Goal: Task Accomplishment & Management: Complete application form

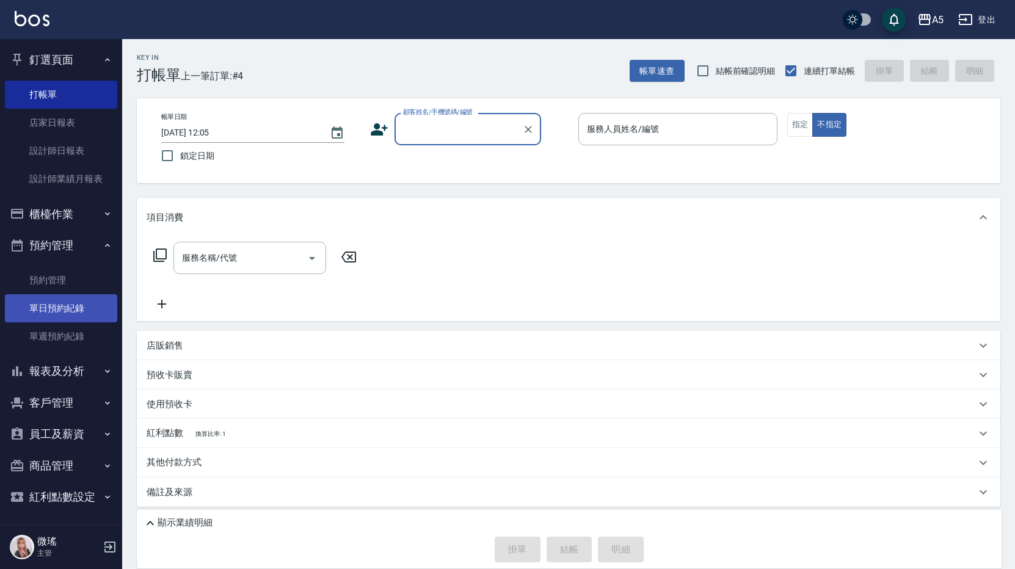
click at [57, 296] on link "單日預約紀錄" at bounding box center [61, 308] width 112 height 28
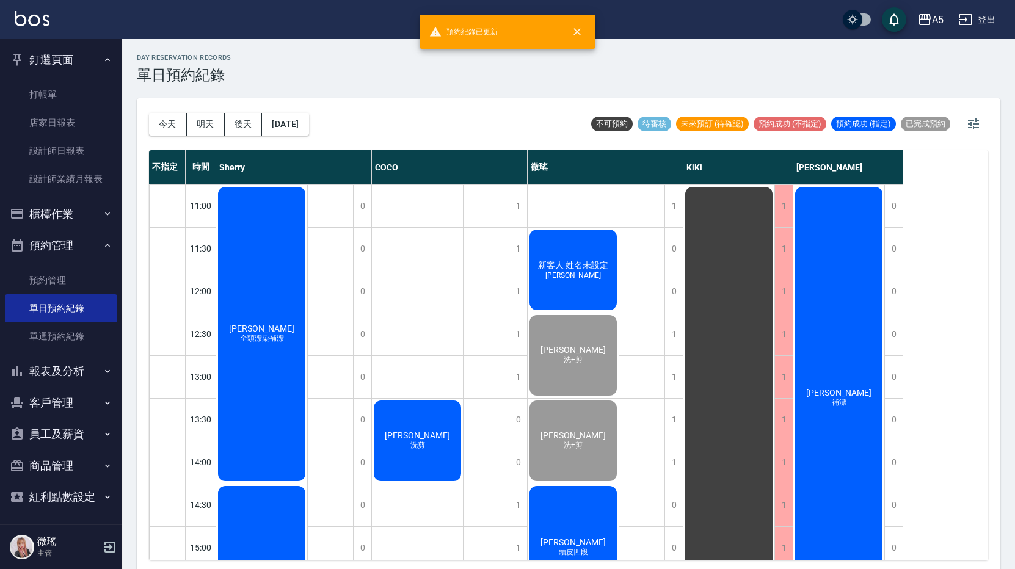
click at [210, 120] on button "明天" at bounding box center [206, 124] width 38 height 23
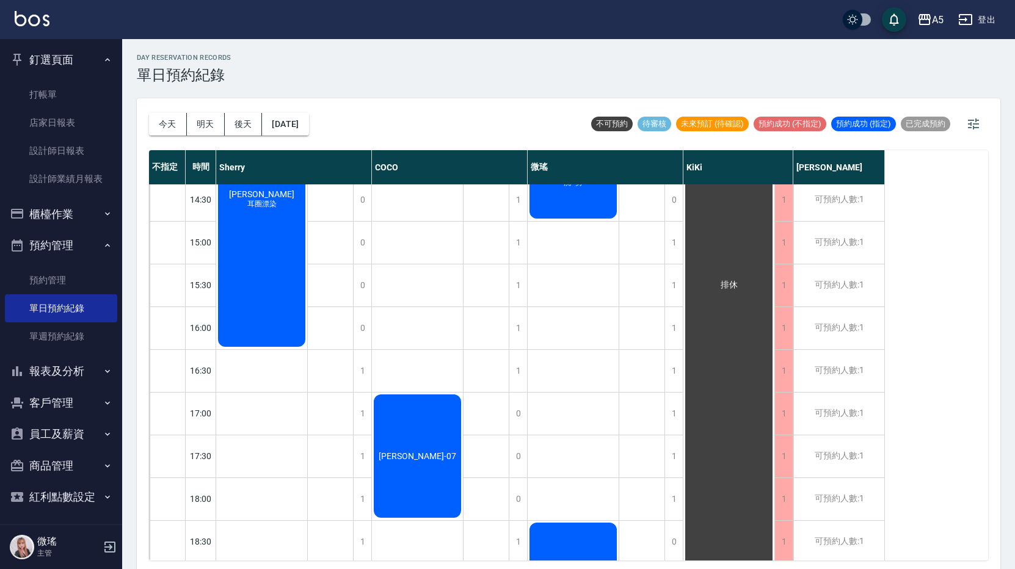
scroll to position [367, 0]
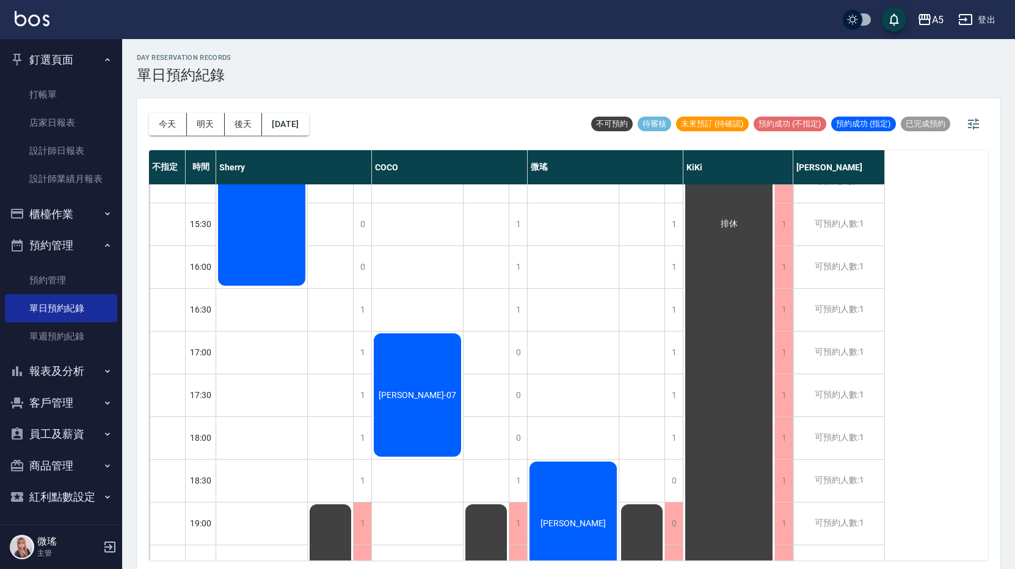
click at [307, 288] on div "[PERSON_NAME]" at bounding box center [261, 139] width 91 height 298
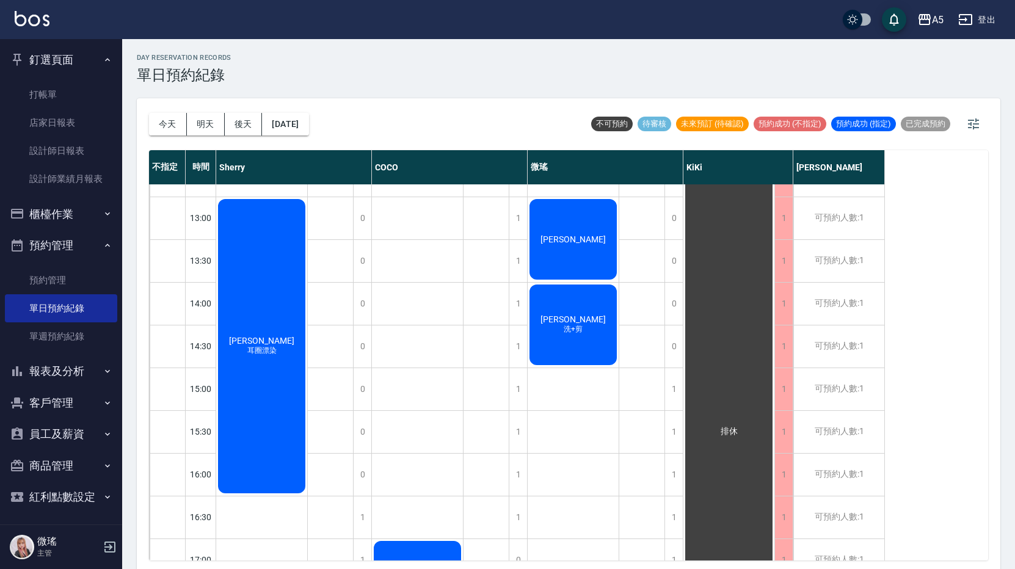
scroll to position [403, 0]
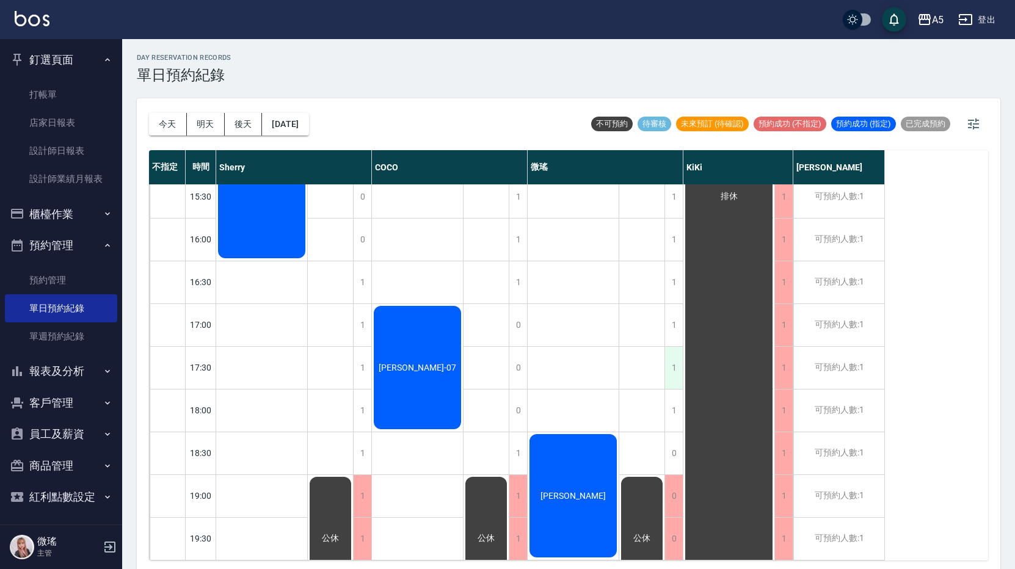
click at [671, 349] on div "1" at bounding box center [674, 368] width 18 height 42
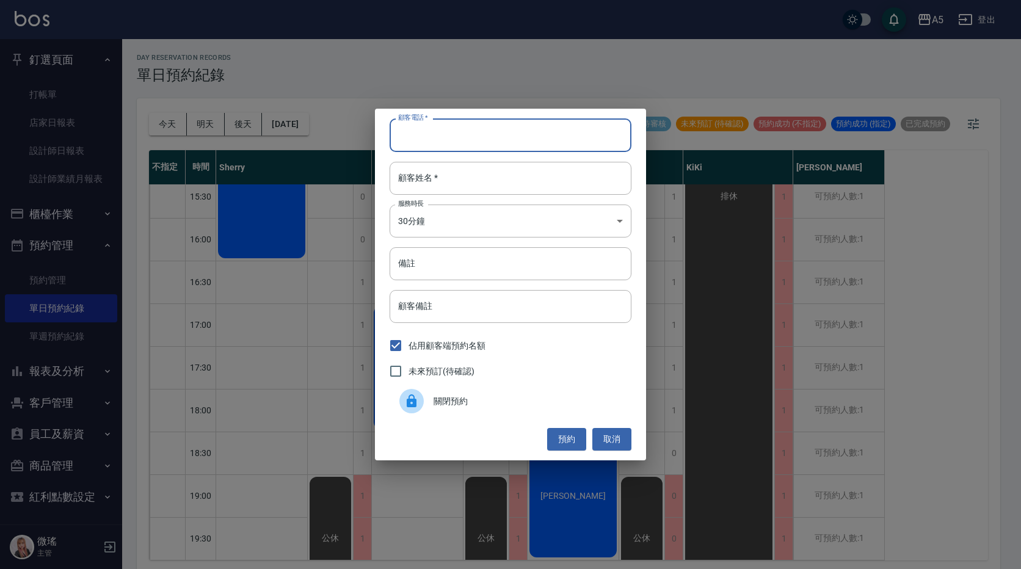
click at [497, 139] on input "顧客電話   *" at bounding box center [511, 135] width 242 height 33
type input "0909766987"
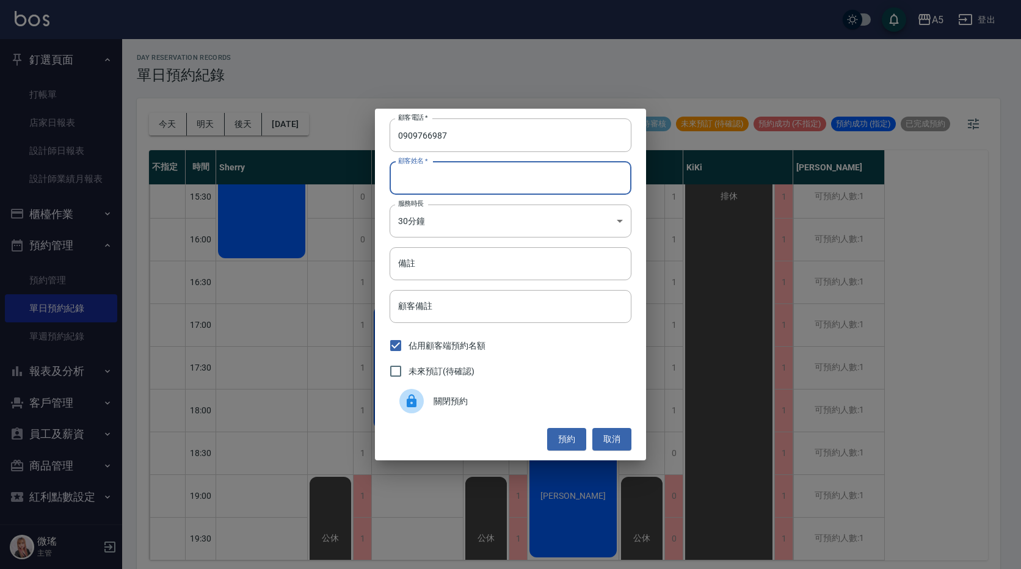
click at [494, 167] on input "顧客姓名   *" at bounding box center [511, 178] width 242 height 33
type input "0"
type input "男生單剪"
click at [454, 368] on span "未來預訂(待確認)" at bounding box center [442, 371] width 66 height 13
click at [409, 368] on input "未來預訂(待確認)" at bounding box center [396, 372] width 26 height 26
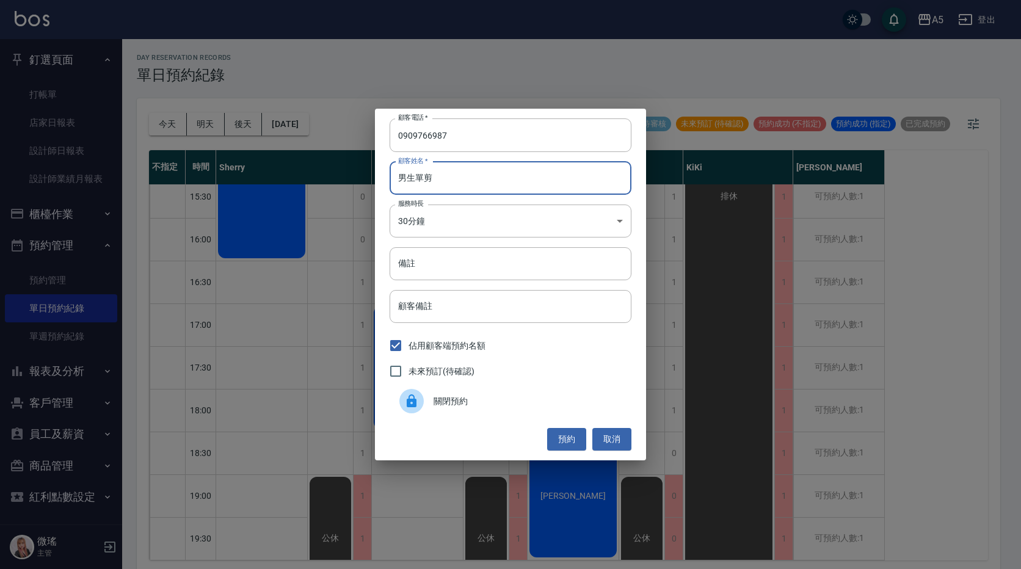
checkbox input "true"
click at [578, 428] on button "預約" at bounding box center [566, 439] width 39 height 23
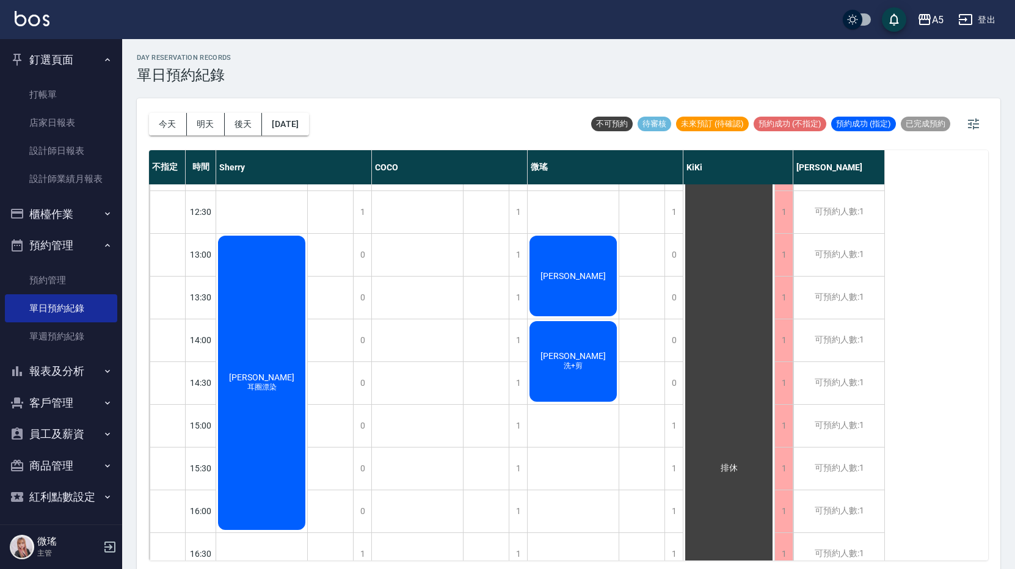
scroll to position [0, 0]
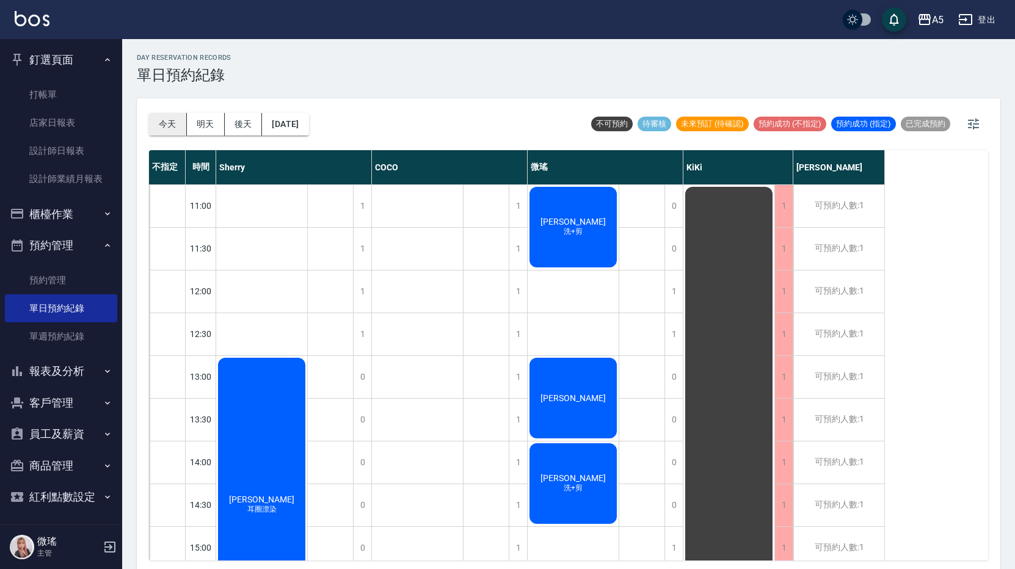
click at [167, 122] on button "今天" at bounding box center [168, 124] width 38 height 23
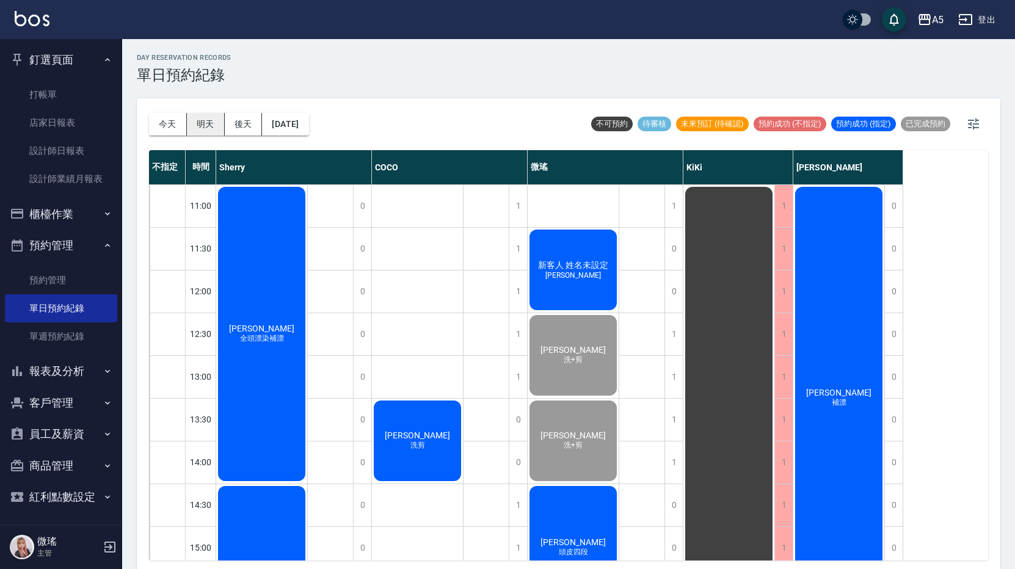
click at [207, 122] on button "明天" at bounding box center [206, 124] width 38 height 23
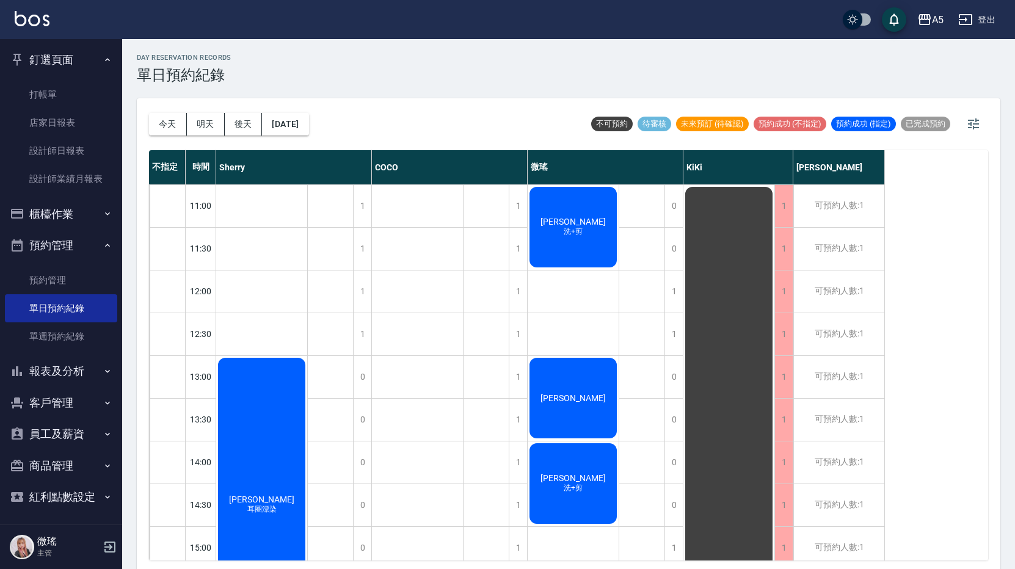
scroll to position [367, 0]
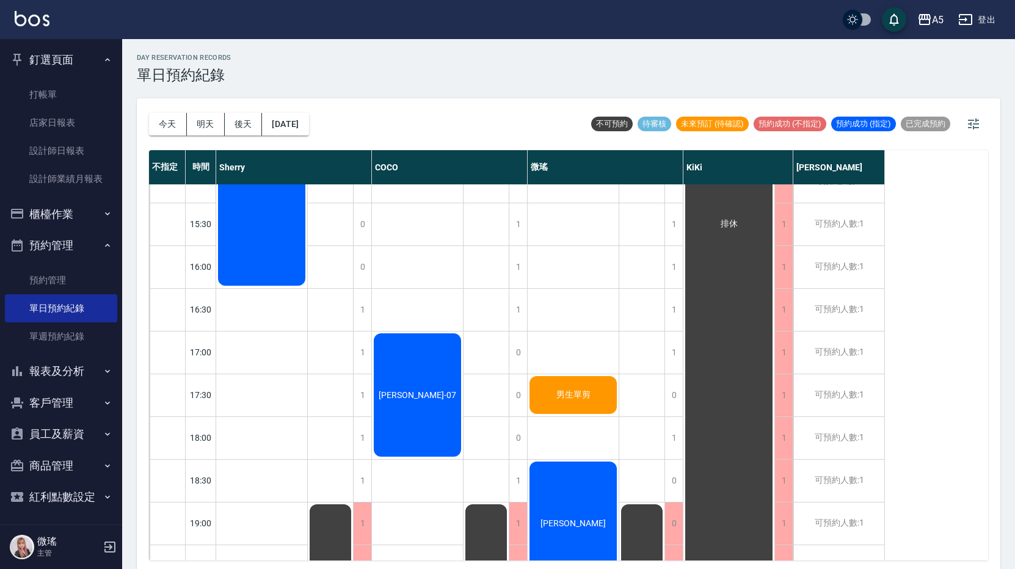
click at [297, 138] on span "男生單剪" at bounding box center [262, 133] width 70 height 10
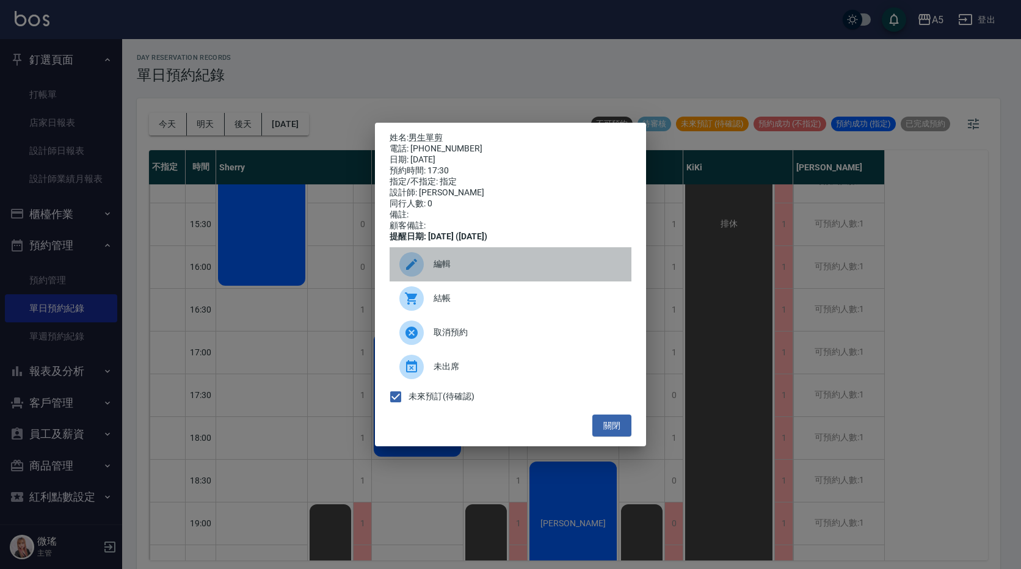
click at [467, 271] on span "編輯" at bounding box center [528, 264] width 188 height 13
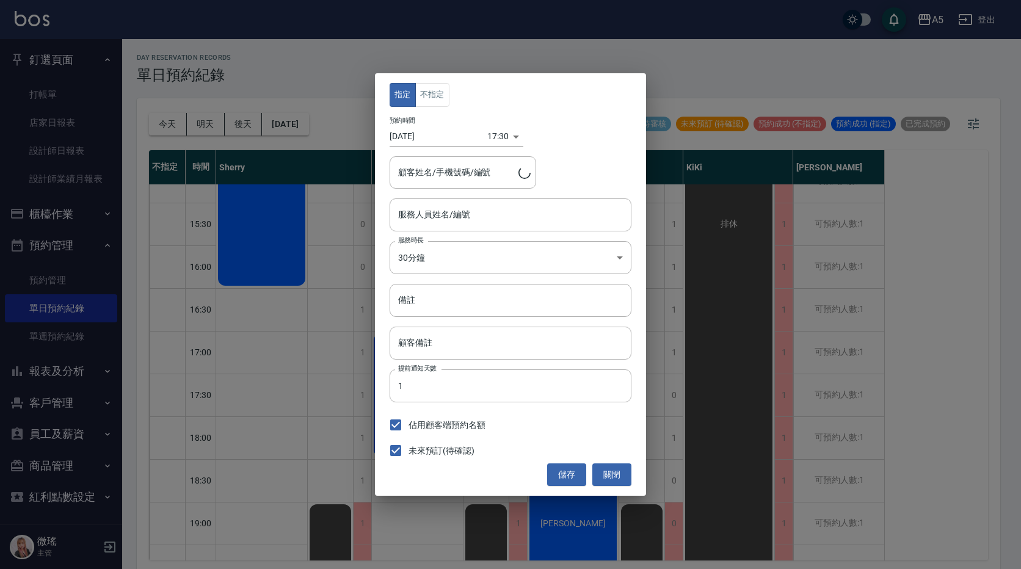
type input "Wei-09"
type input "男生單剪/0909766987"
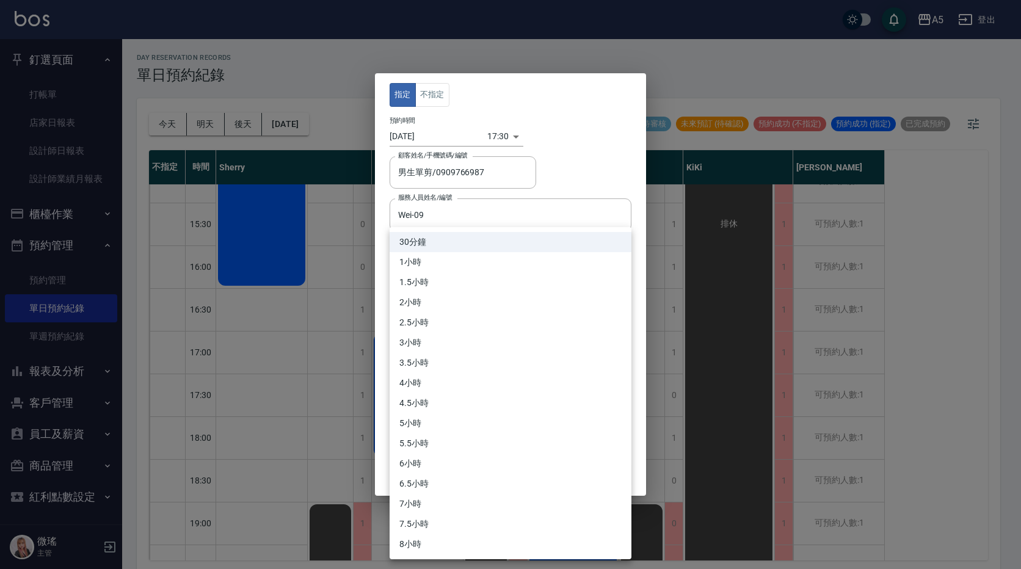
click at [447, 258] on body "A5 登出 釘選頁面 打帳單 店家日報表 設計師日報表 設計師業績月報表 櫃檯作業 打帳單 帳單列表 現金收支登錄 高階收支登錄 材料自購登錄 每日結帳 排班…" at bounding box center [510, 286] width 1021 height 573
click at [433, 259] on li "1小時" at bounding box center [511, 262] width 242 height 20
type input "2"
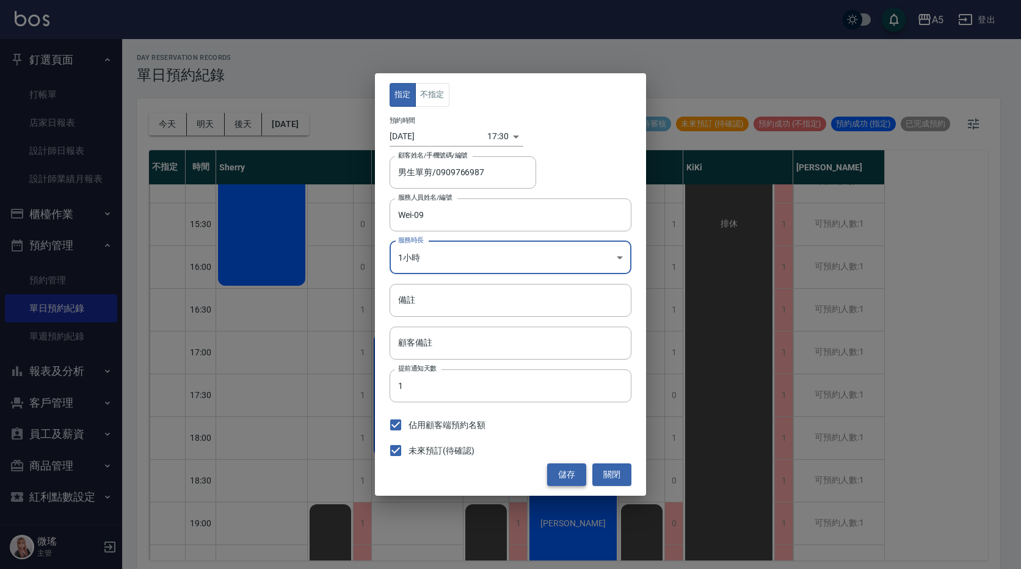
click at [559, 472] on button "儲存" at bounding box center [566, 475] width 39 height 23
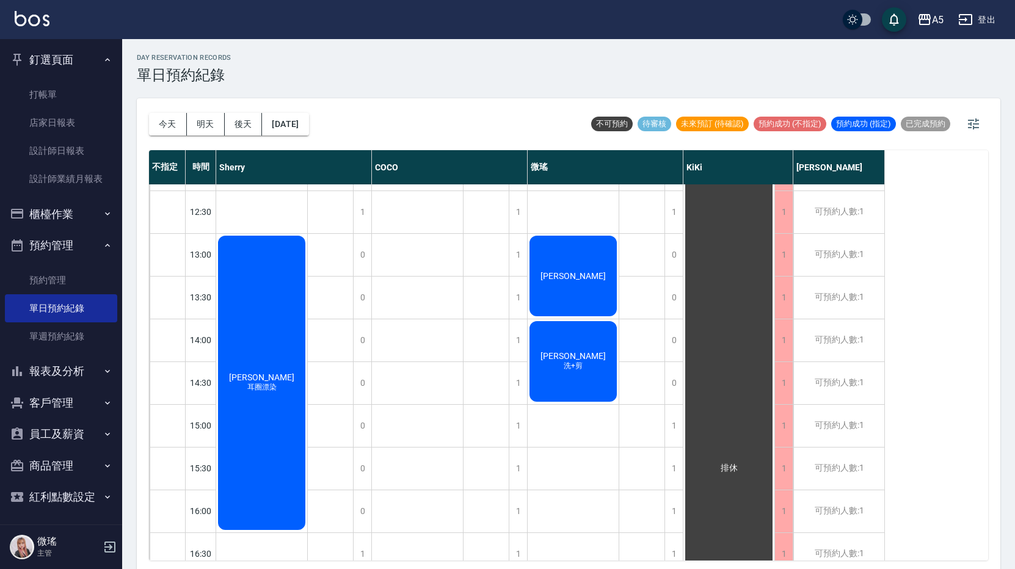
scroll to position [0, 0]
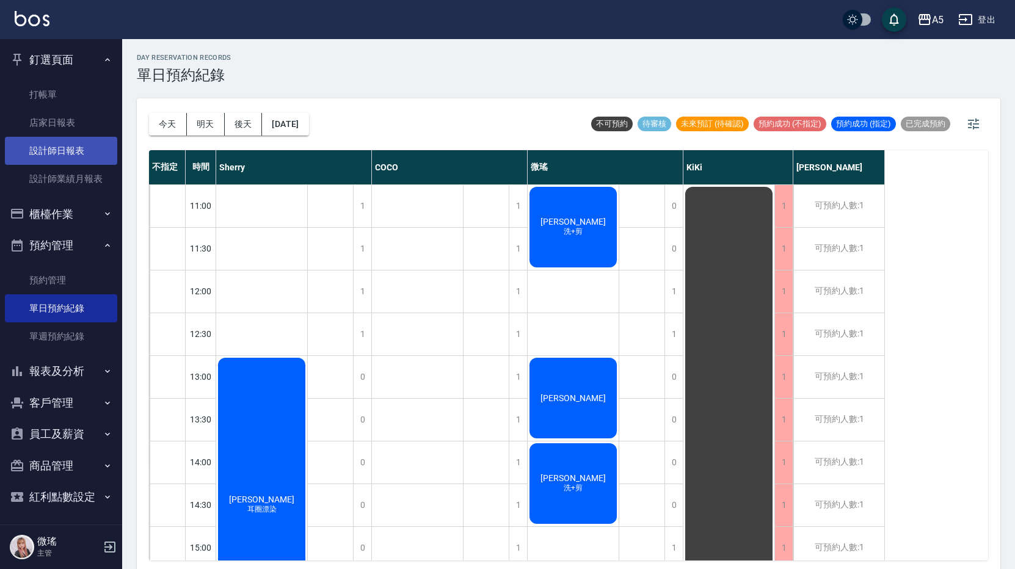
click at [81, 153] on link "設計師日報表" at bounding box center [61, 151] width 112 height 28
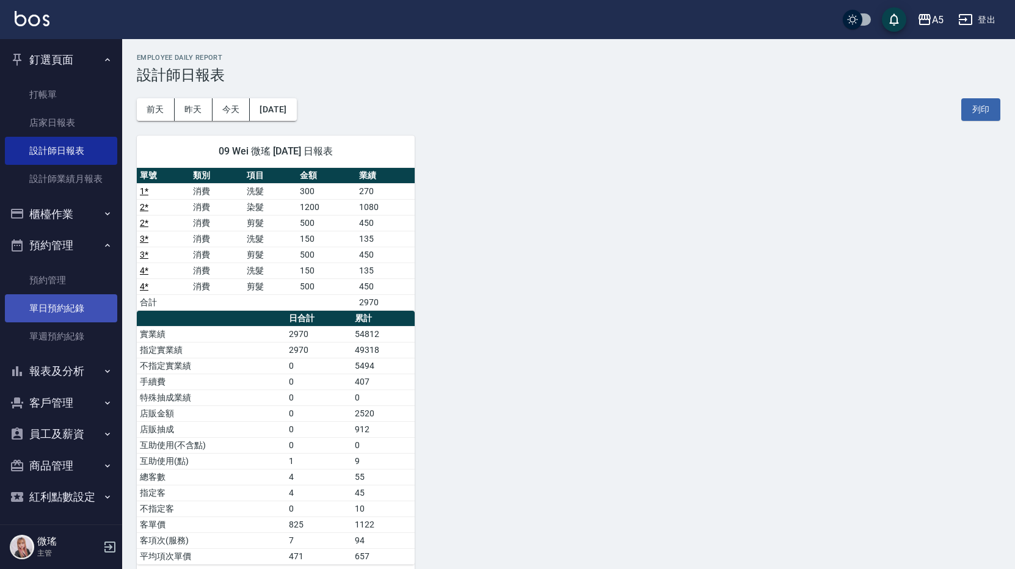
click at [59, 307] on link "單日預約紀錄" at bounding box center [61, 308] width 112 height 28
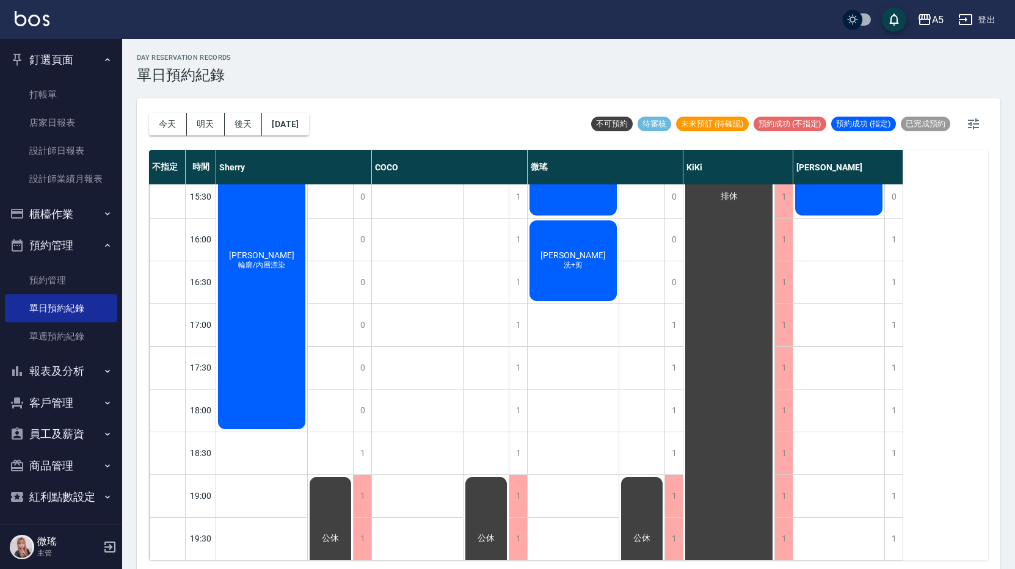
scroll to position [4, 0]
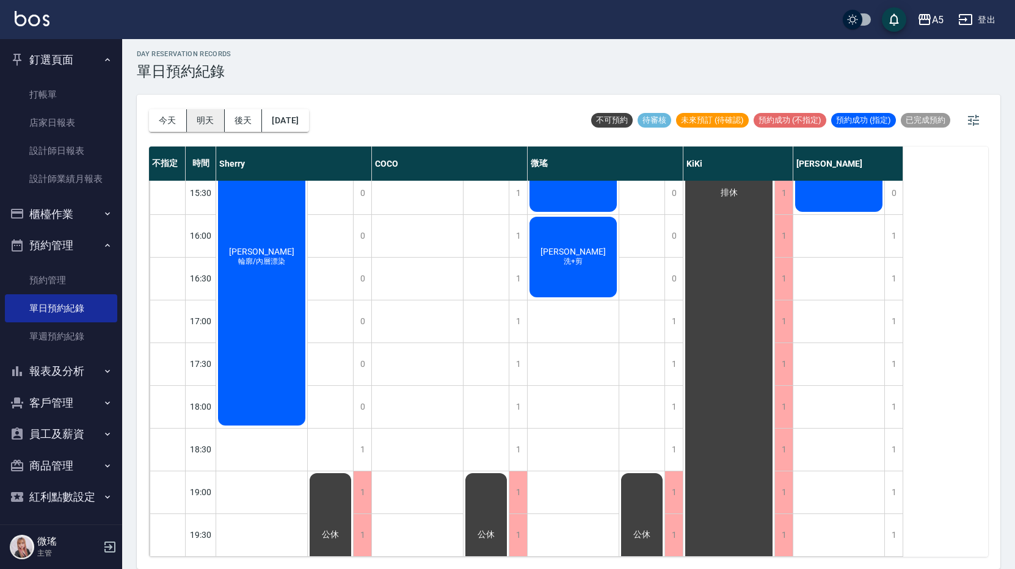
click at [214, 118] on button "明天" at bounding box center [206, 120] width 38 height 23
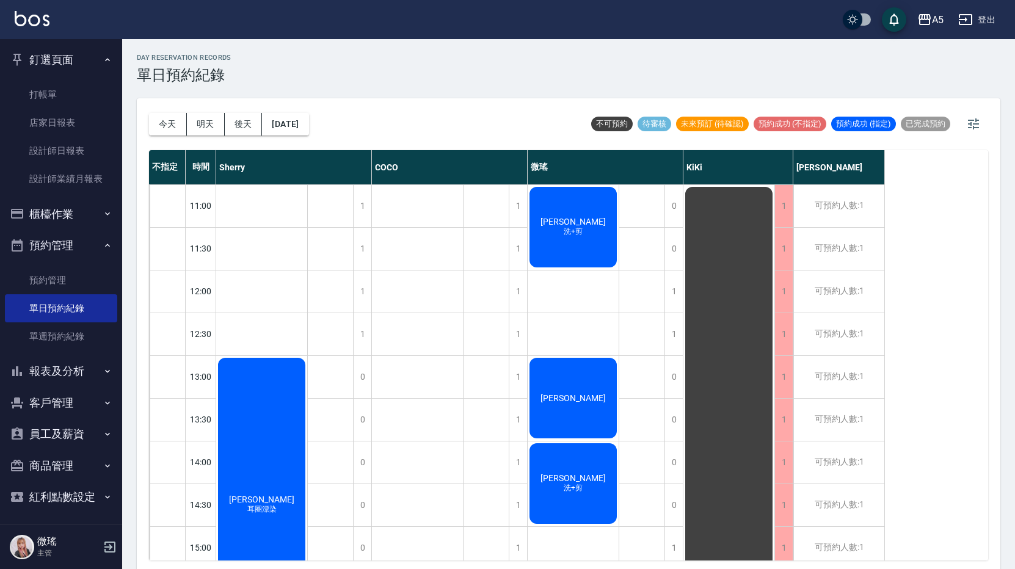
scroll to position [4, 0]
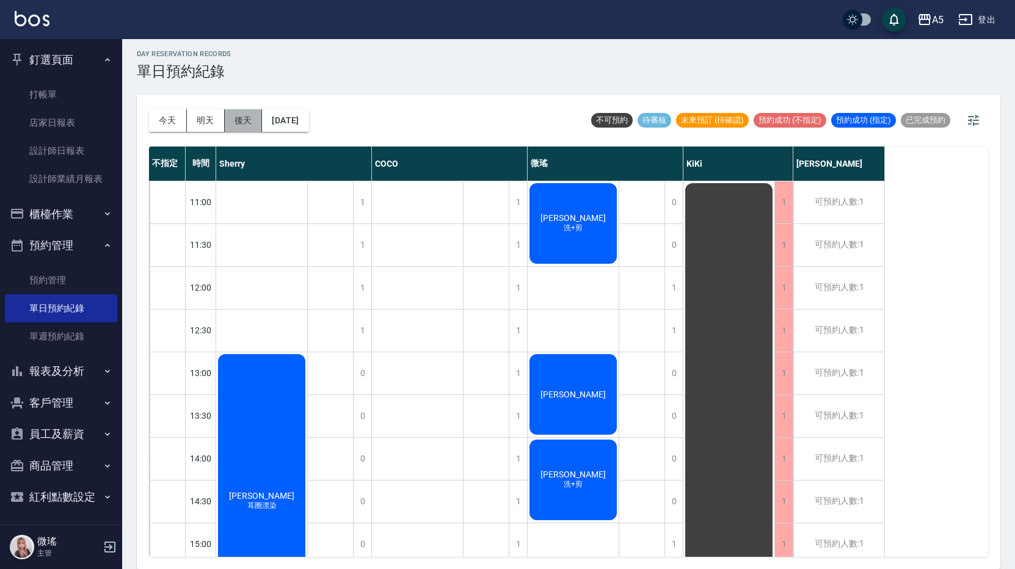
click at [241, 115] on button "後天" at bounding box center [244, 120] width 38 height 23
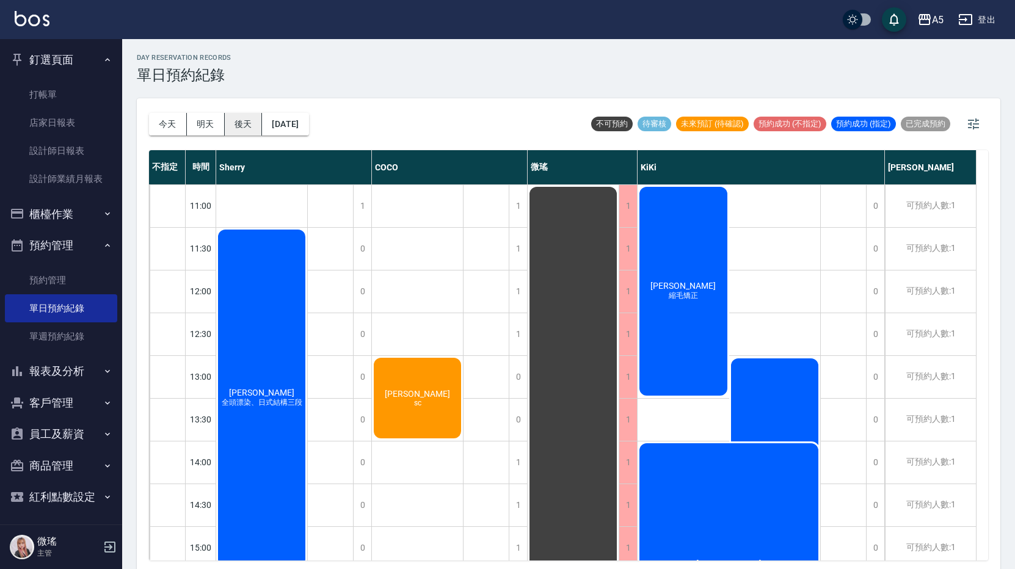
click at [229, 127] on button "後天" at bounding box center [244, 124] width 38 height 23
click at [307, 112] on div "[DATE] [DATE] [DATE] [DATE]" at bounding box center [229, 124] width 160 height 52
click at [308, 119] on button "[DATE]" at bounding box center [285, 124] width 46 height 23
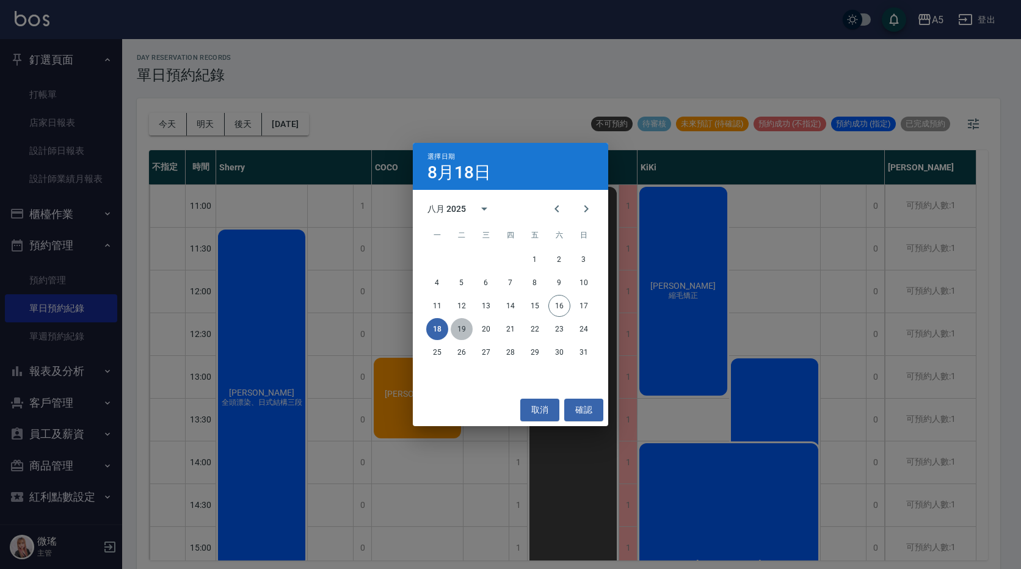
click at [467, 329] on button "19" at bounding box center [462, 329] width 22 height 22
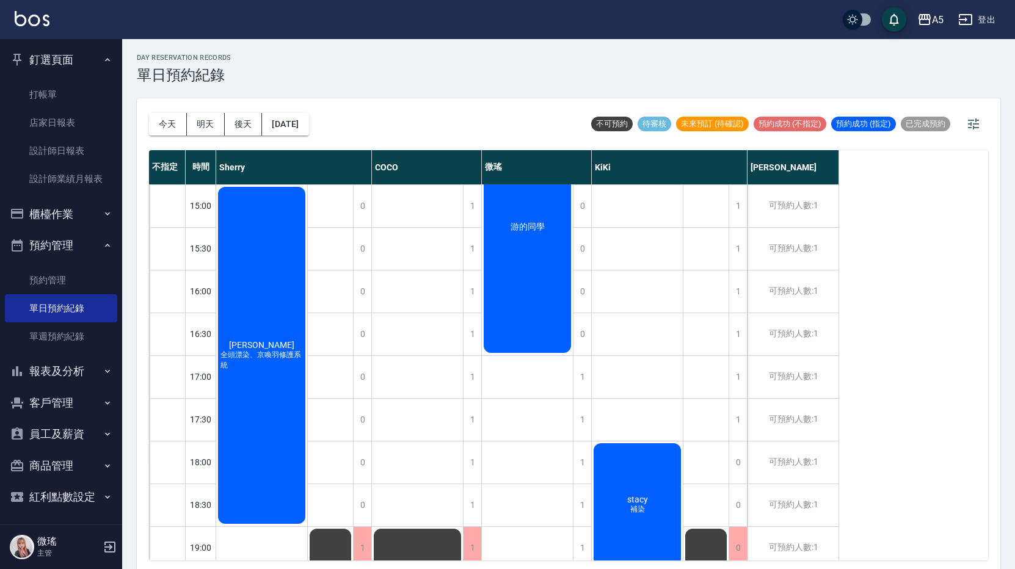
scroll to position [37, 0]
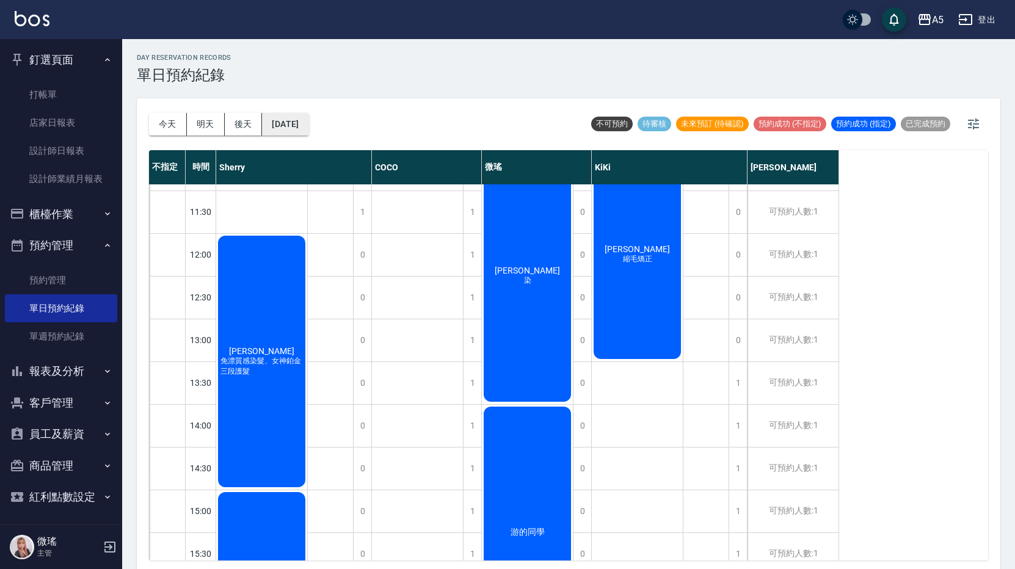
click at [308, 114] on button "[DATE]" at bounding box center [285, 124] width 46 height 23
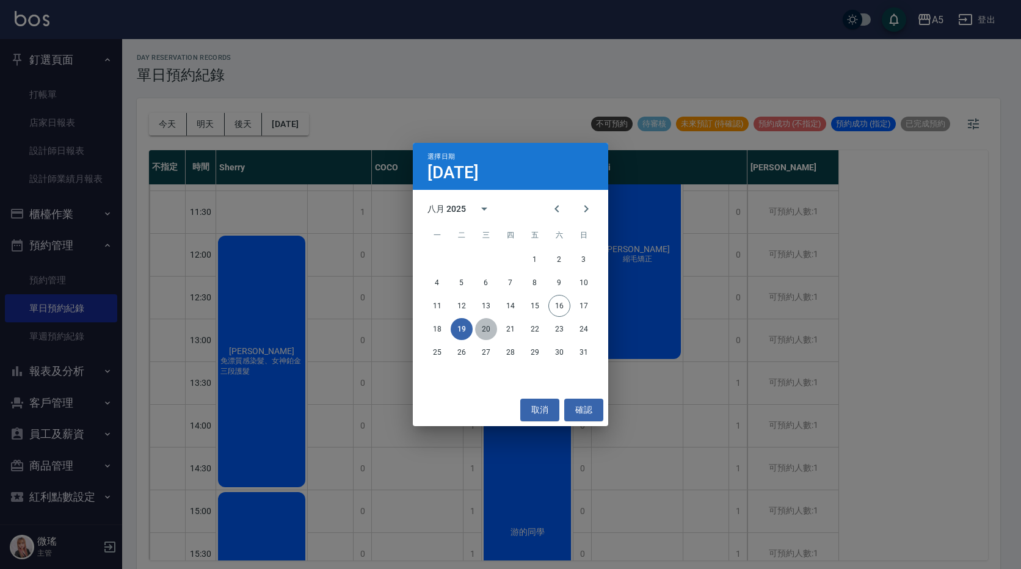
click at [481, 325] on button "20" at bounding box center [486, 329] width 22 height 22
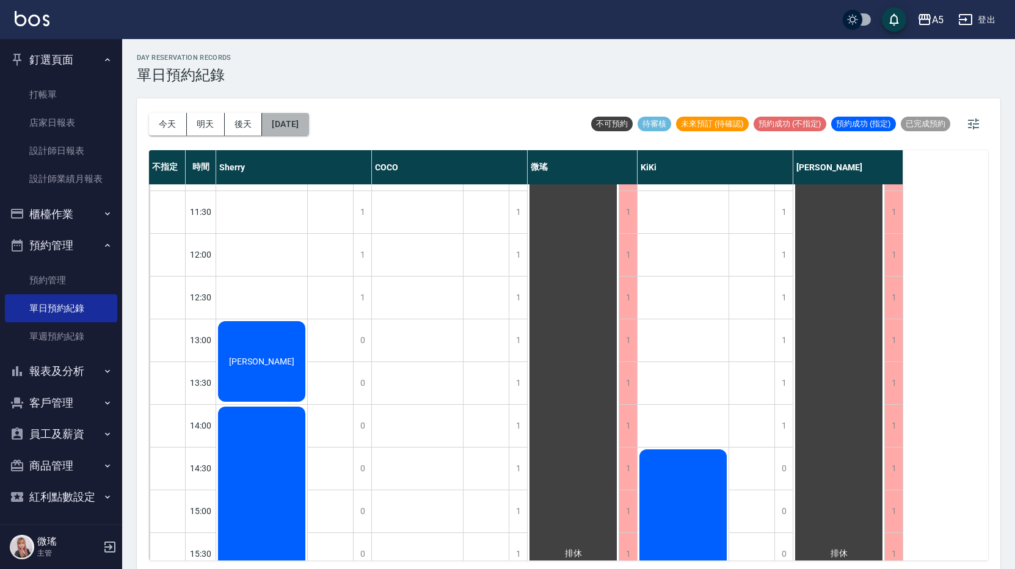
click at [299, 119] on button "[DATE]" at bounding box center [285, 124] width 46 height 23
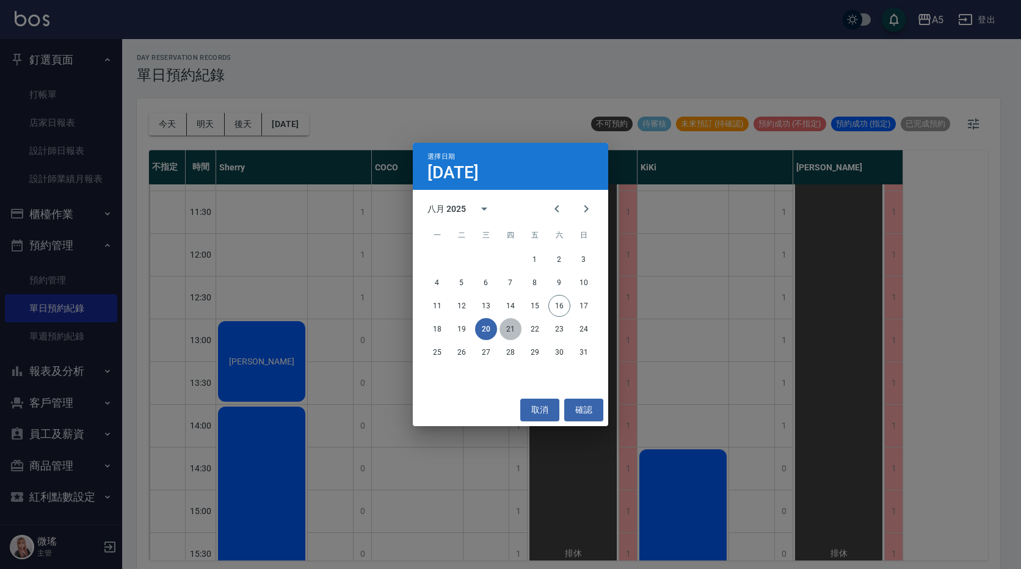
click at [514, 327] on button "21" at bounding box center [511, 329] width 22 height 22
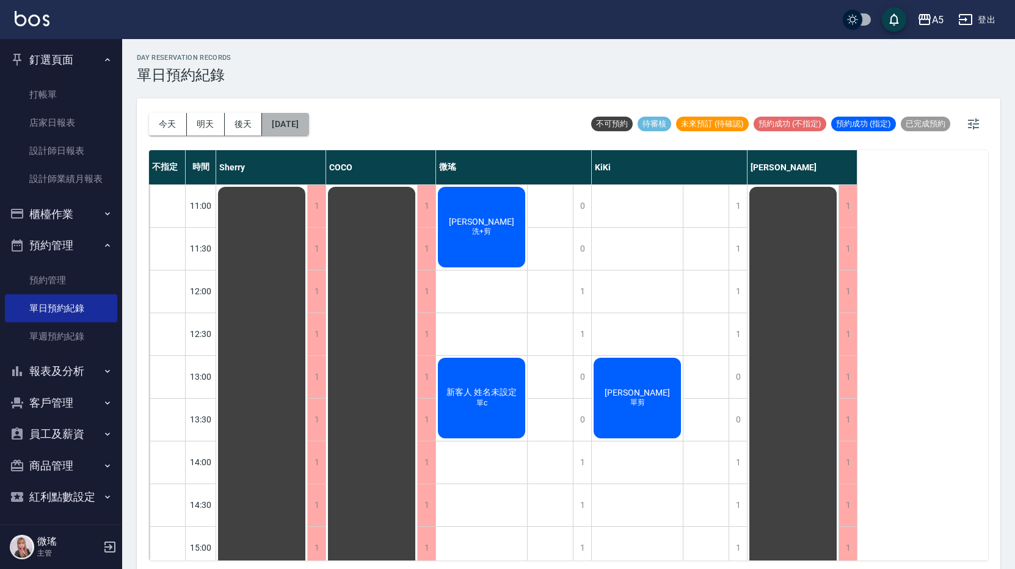
click at [308, 122] on button "[DATE]" at bounding box center [285, 124] width 46 height 23
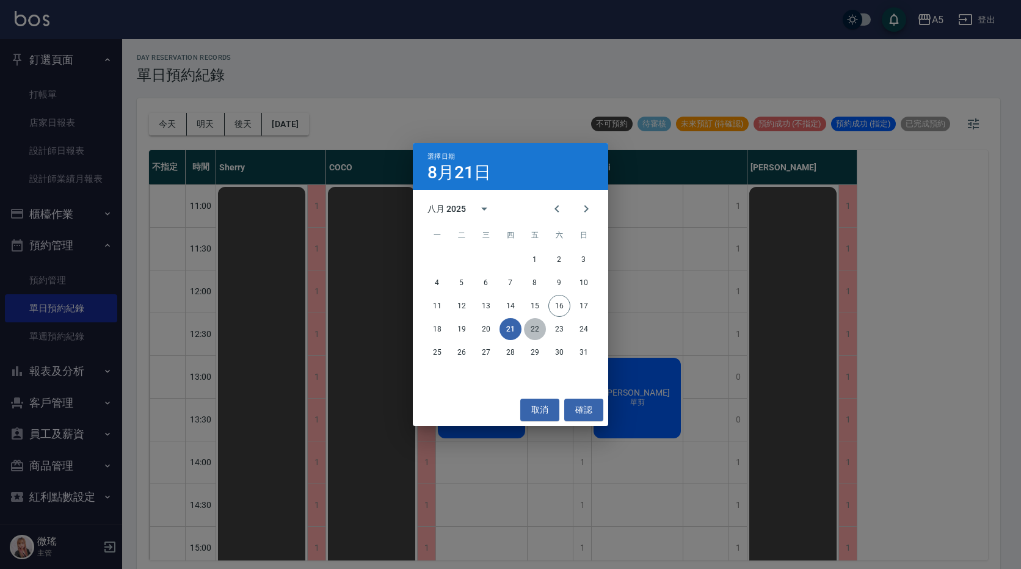
click at [541, 327] on button "22" at bounding box center [535, 329] width 22 height 22
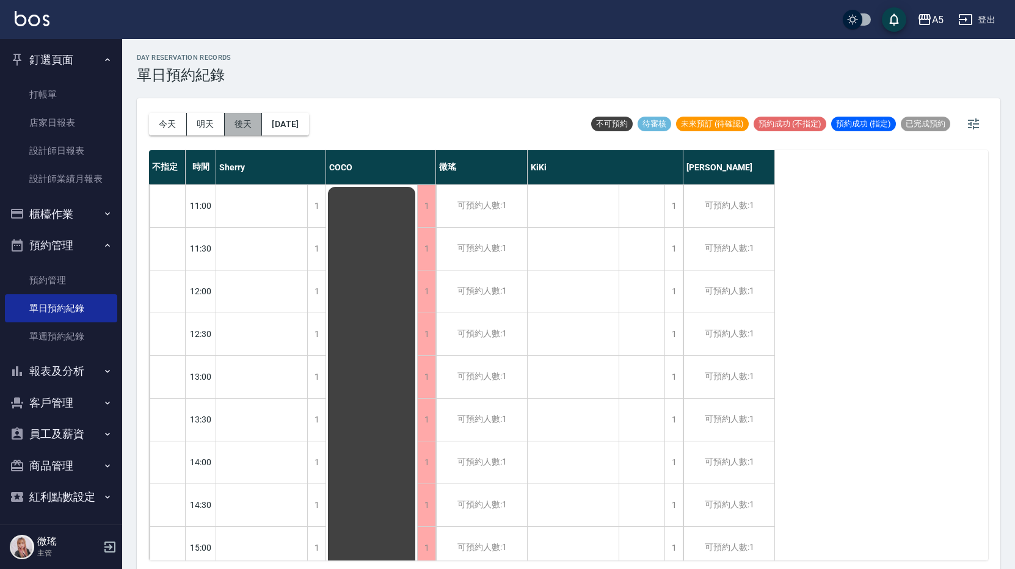
click at [252, 125] on button "後天" at bounding box center [244, 124] width 38 height 23
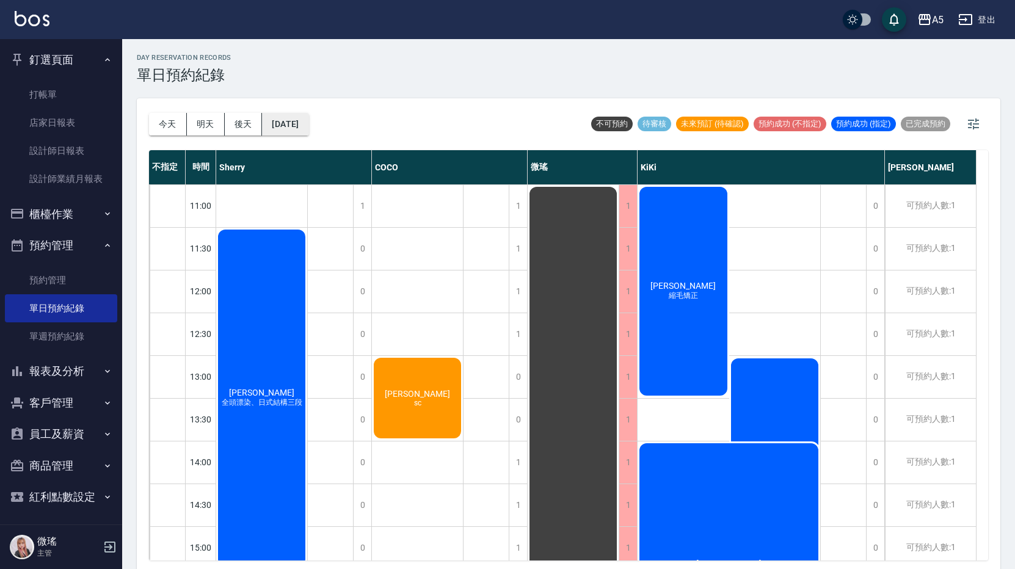
click at [303, 134] on button "[DATE]" at bounding box center [285, 124] width 46 height 23
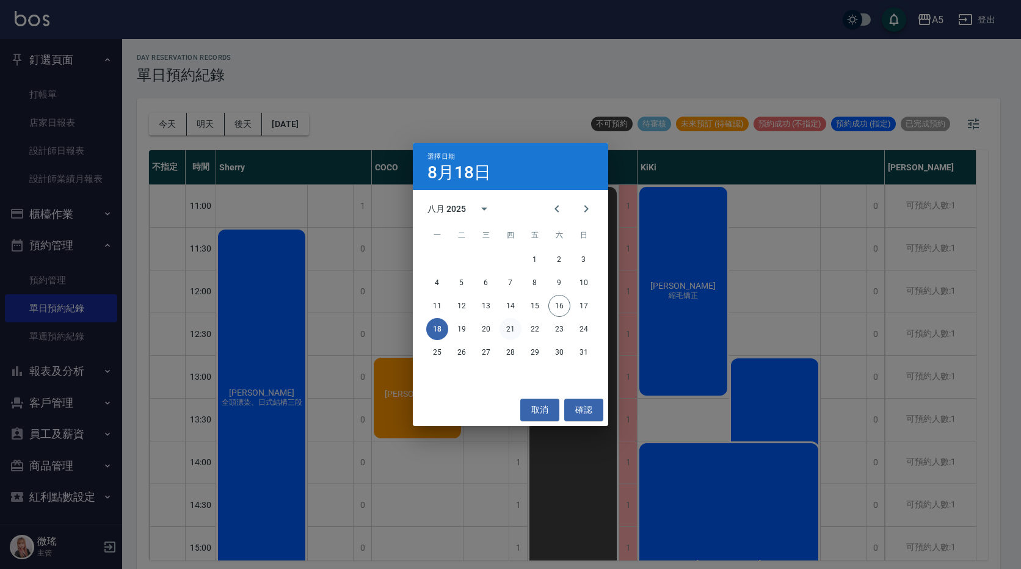
click at [506, 329] on button "21" at bounding box center [511, 329] width 22 height 22
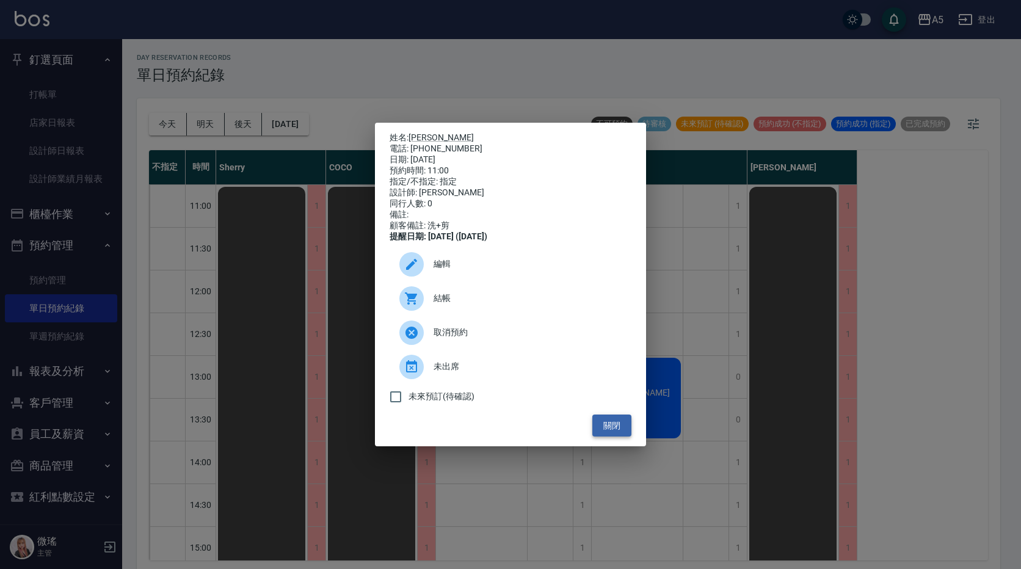
click at [616, 434] on button "關閉" at bounding box center [612, 426] width 39 height 23
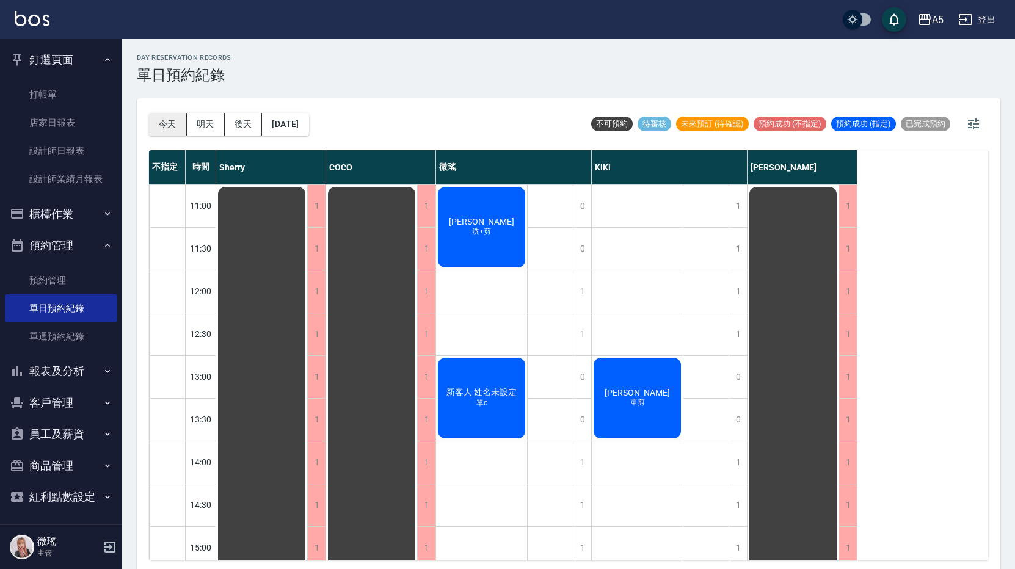
click at [167, 125] on button "今天" at bounding box center [168, 124] width 38 height 23
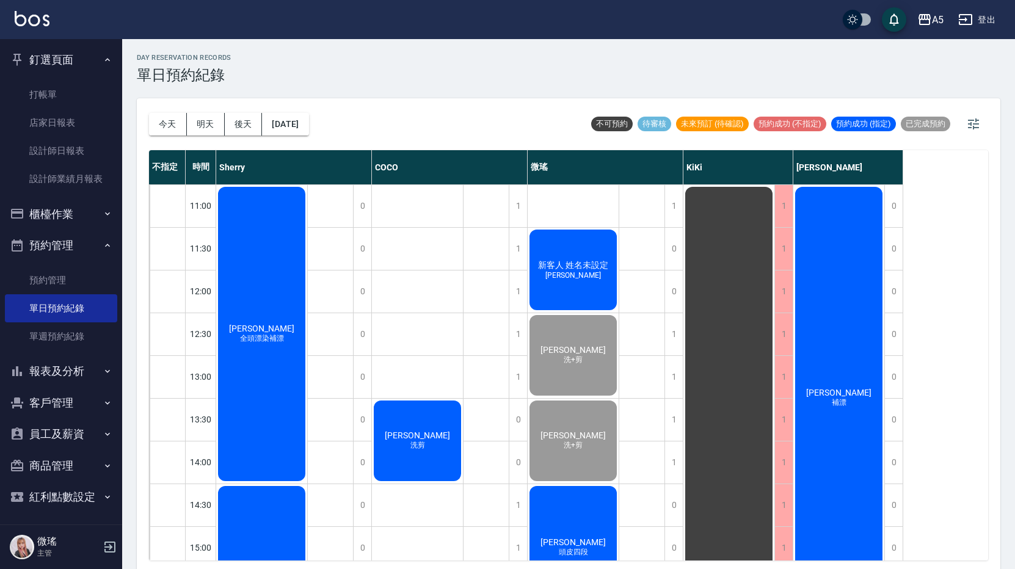
scroll to position [61, 0]
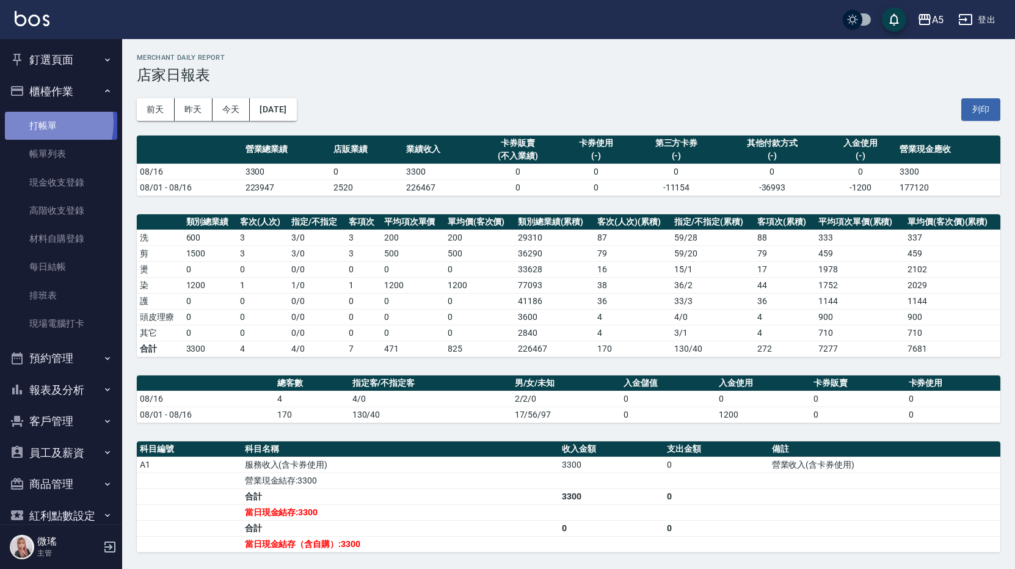
click at [27, 123] on link "打帳單" at bounding box center [61, 126] width 112 height 28
